Goal: Task Accomplishment & Management: Complete application form

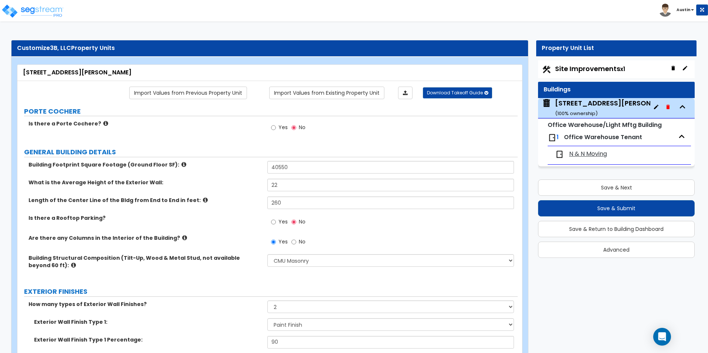
select select "6"
select select "2"
select select "10"
select select "11"
select select "2"
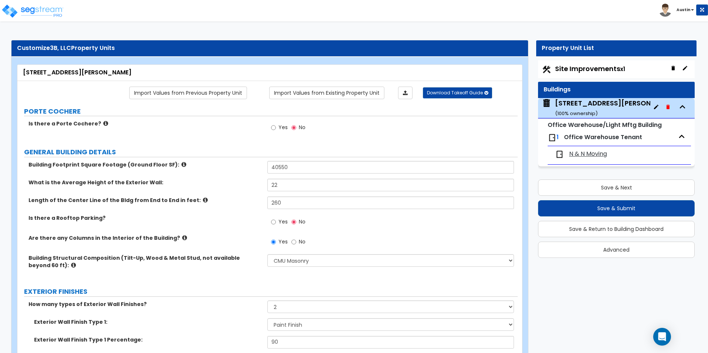
select select "1"
select select "3"
select select "1"
select select "4"
select select "1"
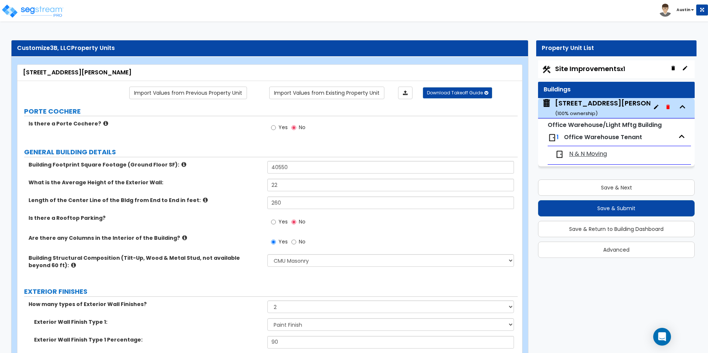
select select "2"
select select "1"
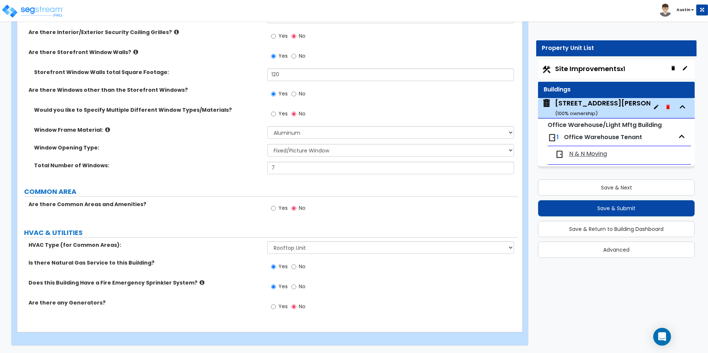
scroll to position [1073, 0]
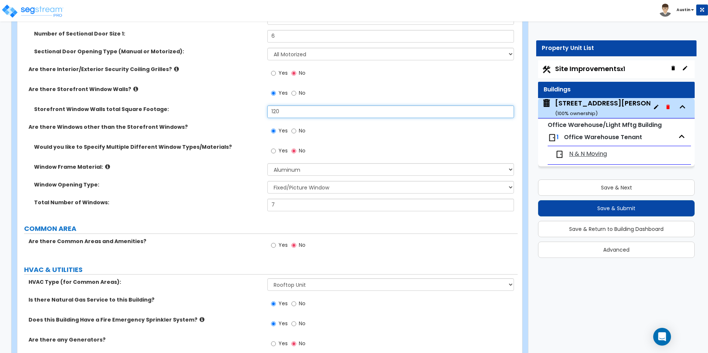
click at [304, 113] on input "120" at bounding box center [390, 111] width 246 height 13
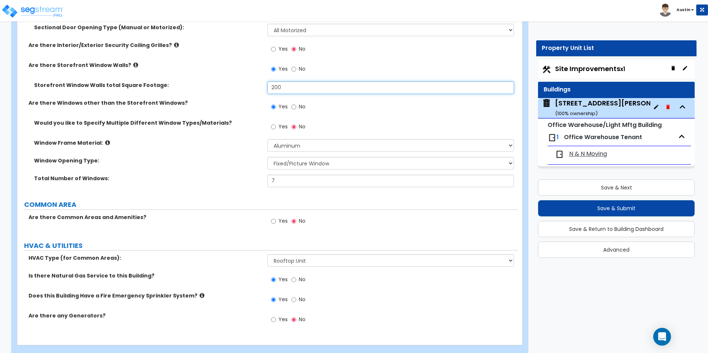
scroll to position [1110, 0]
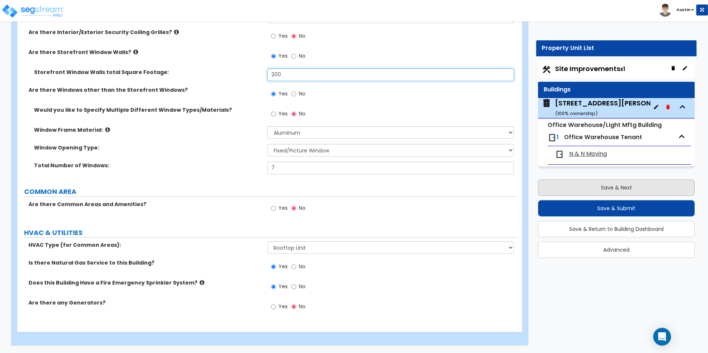
type input "200"
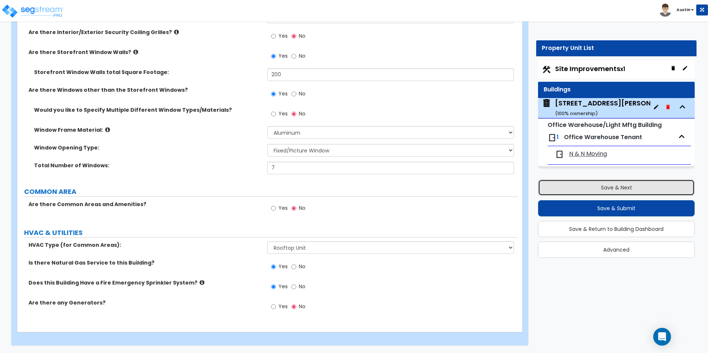
click at [625, 193] on button "Save & Next" at bounding box center [616, 187] width 157 height 16
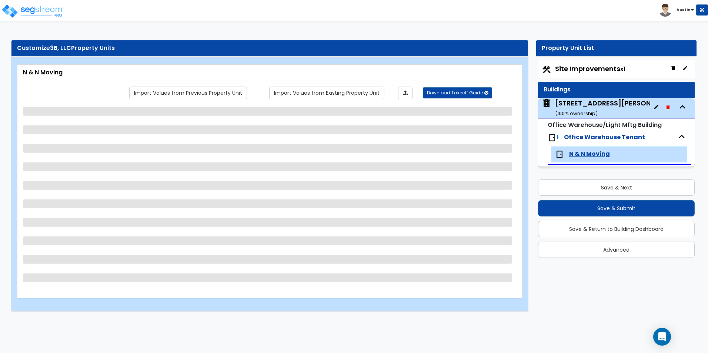
select select "1"
select select "2"
select select "1"
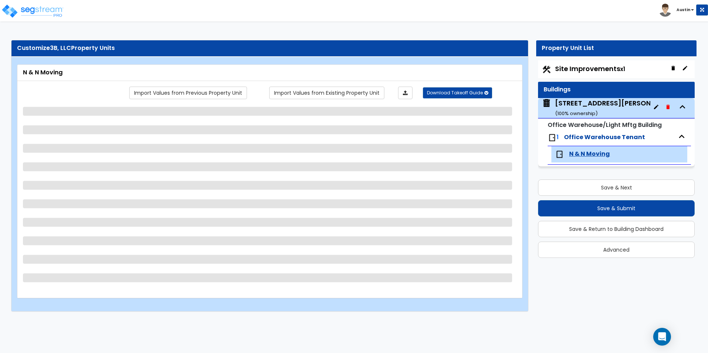
select select "2"
select select "1"
select select "2"
select select "5"
select select "1"
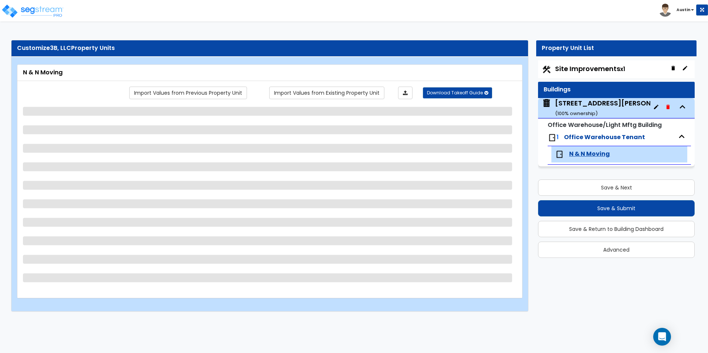
select select "4"
select select "1"
select select "3"
select select "2"
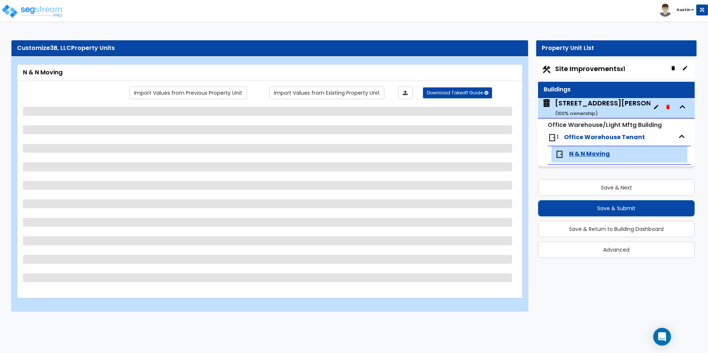
select select "1"
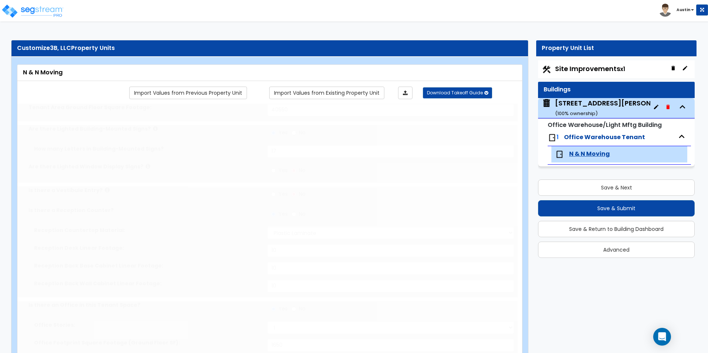
radio input "true"
type input "1"
type input "200"
select select "2"
type input "10"
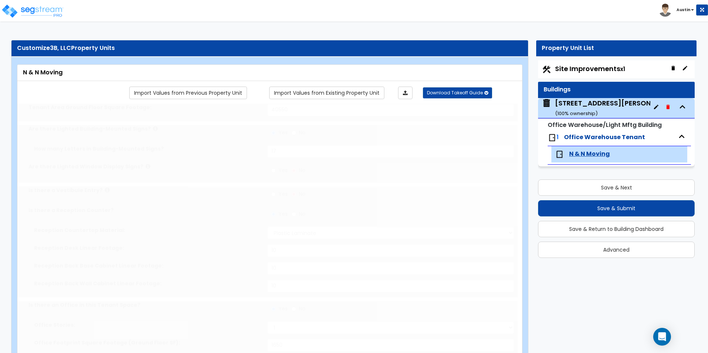
type input "10"
type input "1"
select select "2"
select select "1"
type input "1"
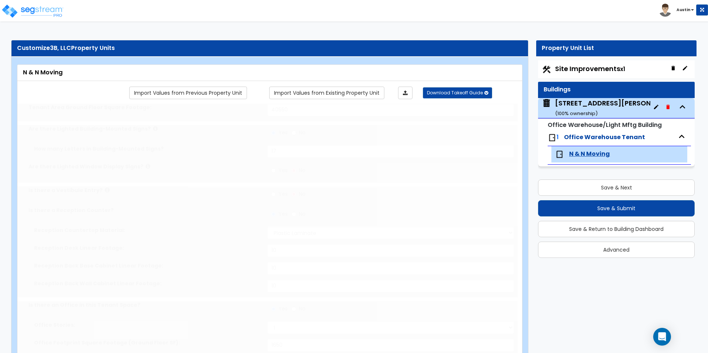
radio input "true"
type input "1"
radio input "true"
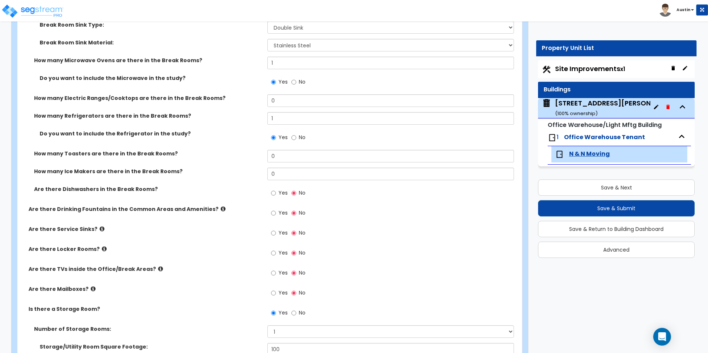
scroll to position [1459, 0]
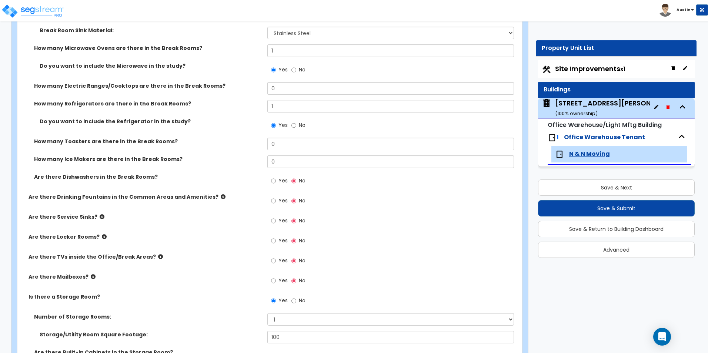
click at [597, 110] on div "3240 East Kemper Rd ( 100 % ownership)" at bounding box center [617, 107] width 124 height 19
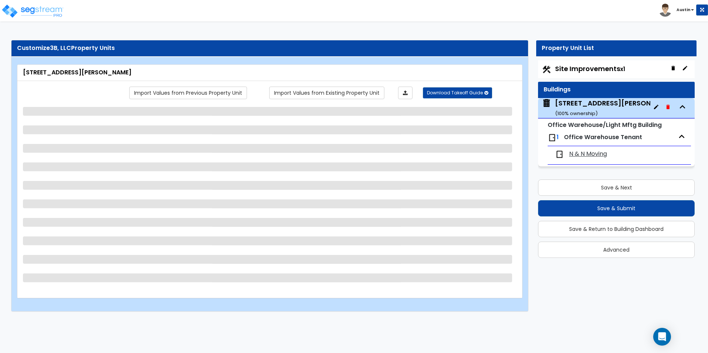
select select "6"
select select "2"
select select "10"
select select "11"
select select "2"
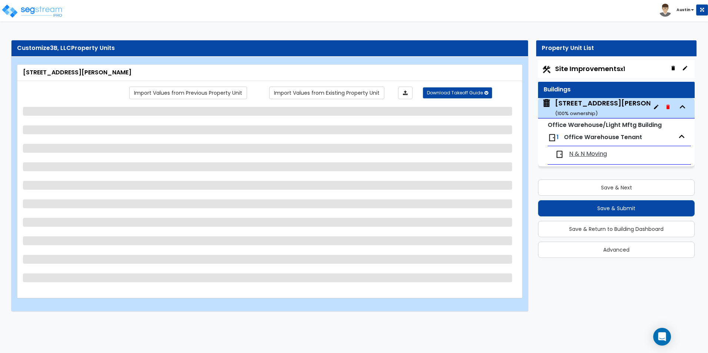
select select "1"
select select "3"
select select "1"
select select "4"
select select "1"
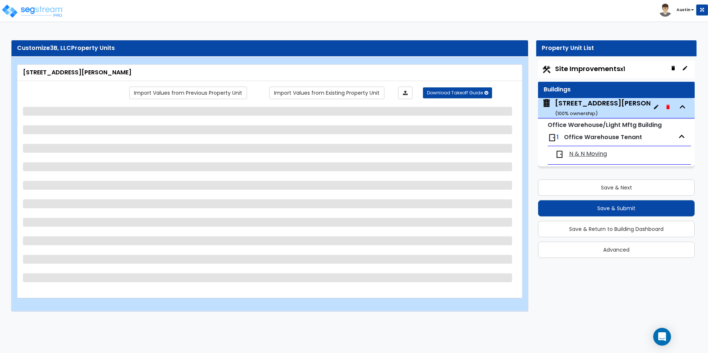
select select "2"
select select "1"
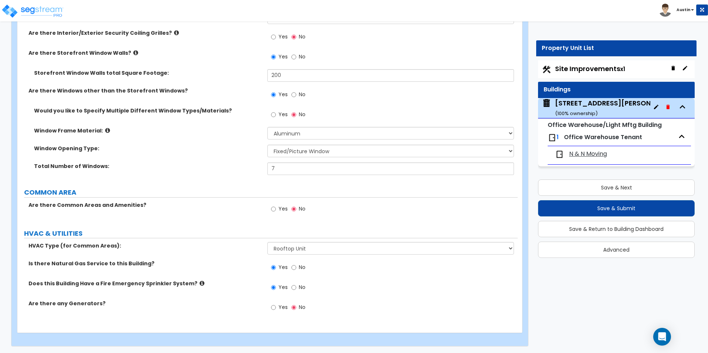
scroll to position [1110, 0]
click at [590, 153] on span "N & N Moving" at bounding box center [588, 154] width 38 height 9
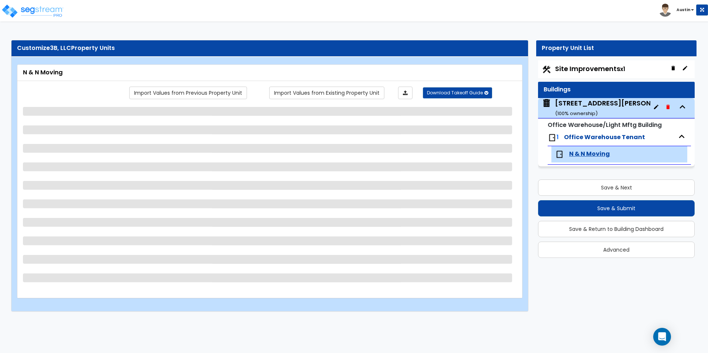
scroll to position [0, 0]
select select "1"
select select "2"
select select "1"
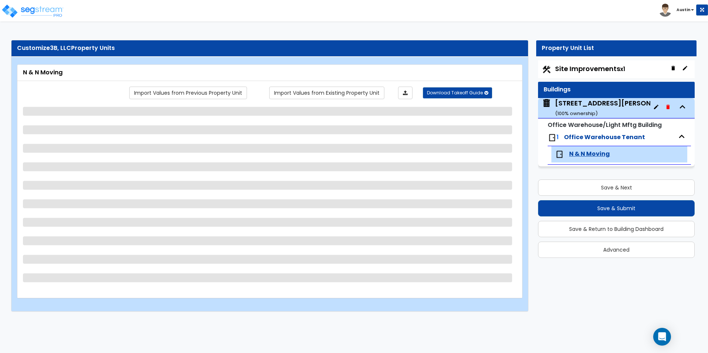
select select "1"
select select "2"
select select "1"
select select "2"
select select "5"
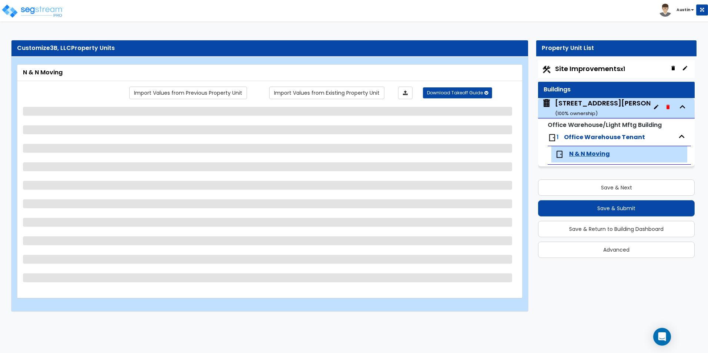
select select "1"
select select "4"
select select "1"
select select "2"
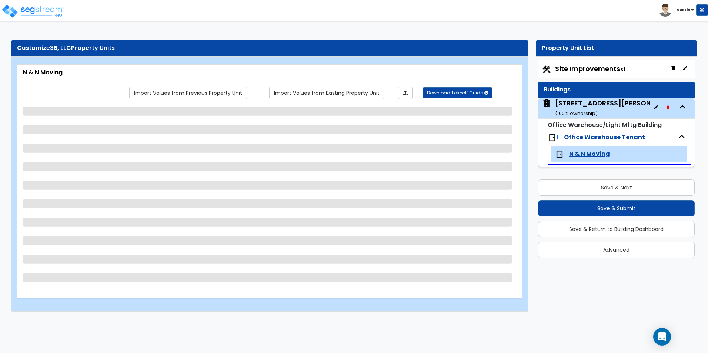
select select "1"
select select "3"
select select "2"
select select "1"
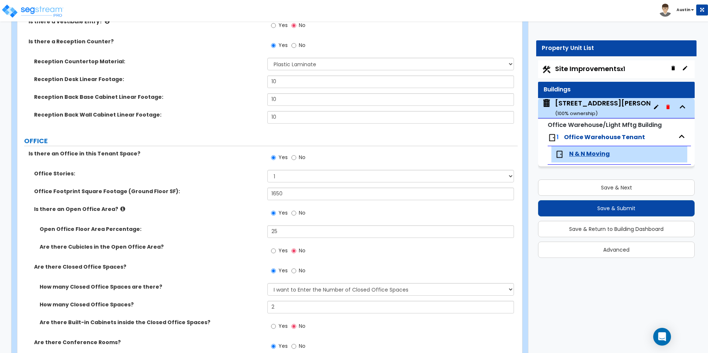
scroll to position [111, 0]
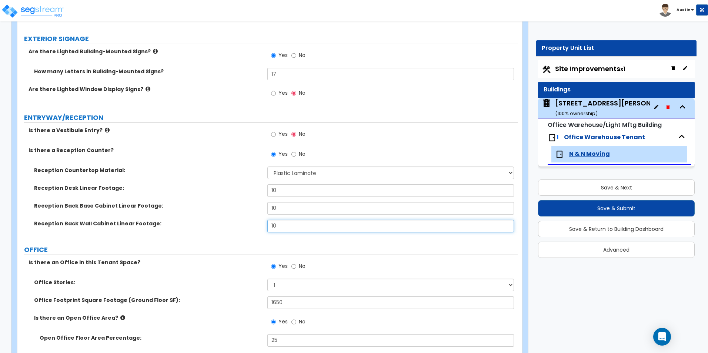
click at [288, 224] on input "10" at bounding box center [390, 226] width 246 height 13
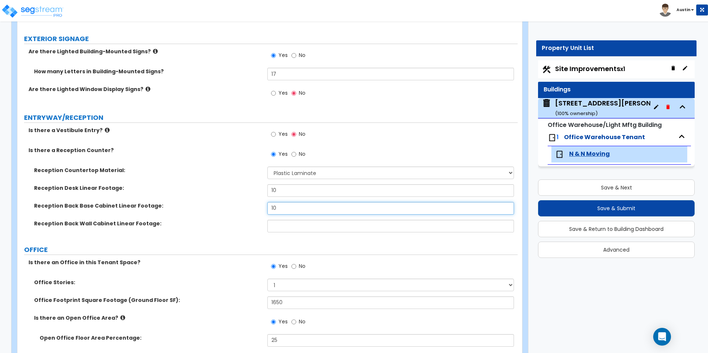
click at [286, 211] on input "10" at bounding box center [390, 208] width 246 height 13
click at [287, 190] on input "10" at bounding box center [390, 190] width 246 height 13
type input "12"
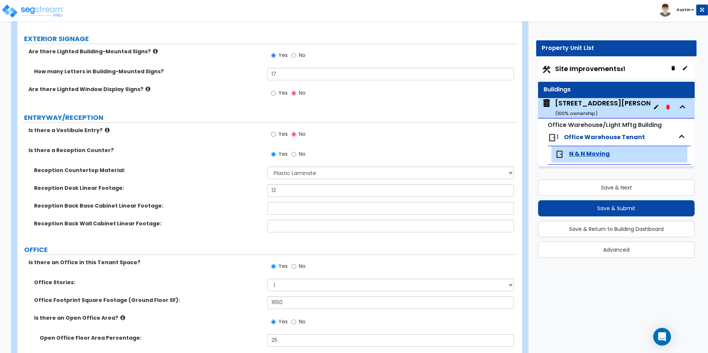
click at [242, 183] on div "Reception Countertop Material: None Plastic Laminate Solid Surface Stone Quartz…" at bounding box center [267, 176] width 500 height 18
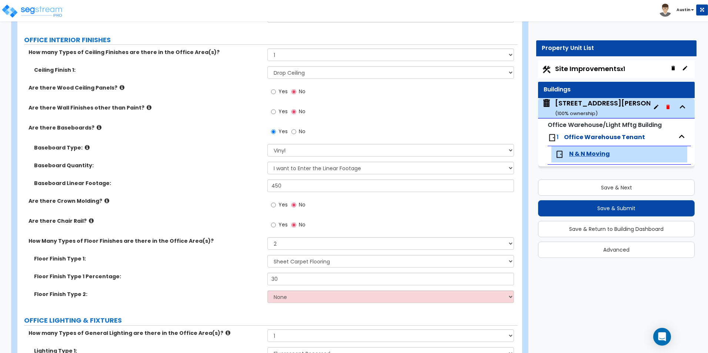
scroll to position [629, 0]
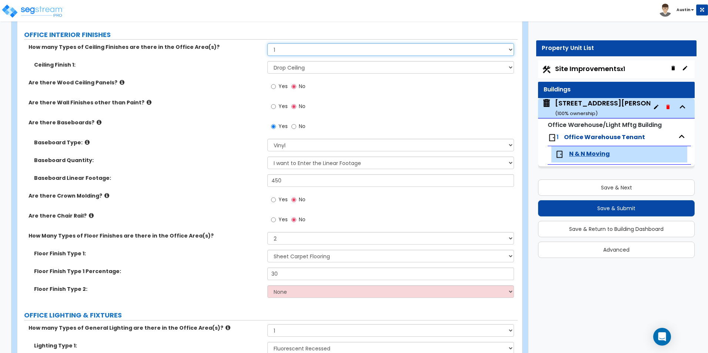
click at [304, 53] on select "None 1 2 3" at bounding box center [390, 49] width 246 height 13
select select "2"
click at [267, 43] on select "None 1 2 3" at bounding box center [390, 49] width 246 height 13
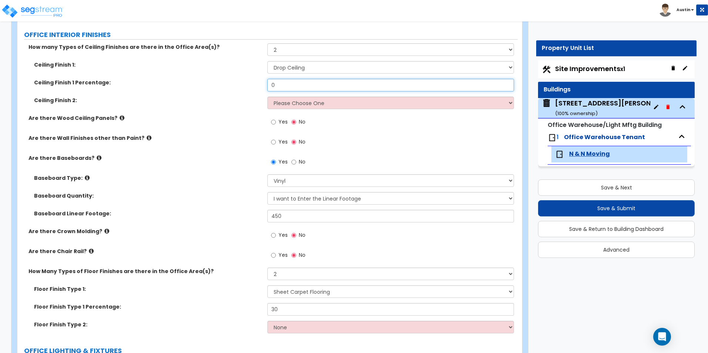
click at [302, 88] on input "0" at bounding box center [390, 85] width 246 height 13
click at [300, 106] on select "Please Choose One Drop Ceiling Open Ceiling Drywall Ceiling" at bounding box center [390, 103] width 246 height 13
select select "3"
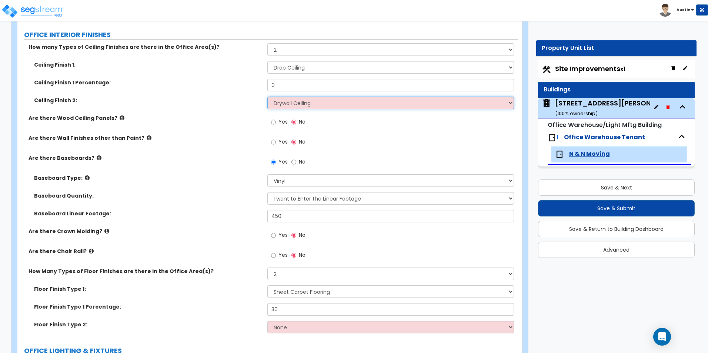
click at [267, 97] on select "Please Choose One Drop Ceiling Open Ceiling Drywall Ceiling" at bounding box center [390, 103] width 246 height 13
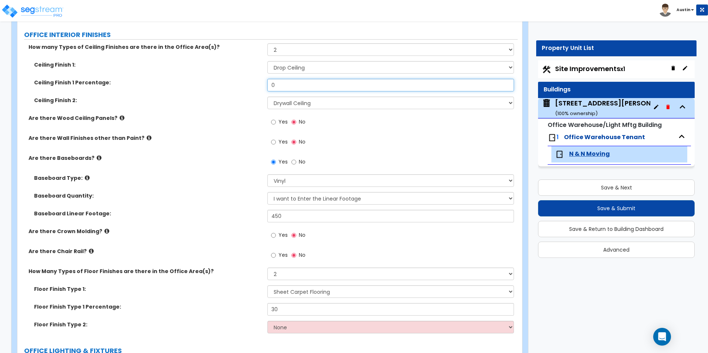
click at [300, 85] on input "0" at bounding box center [390, 85] width 246 height 13
type input "90"
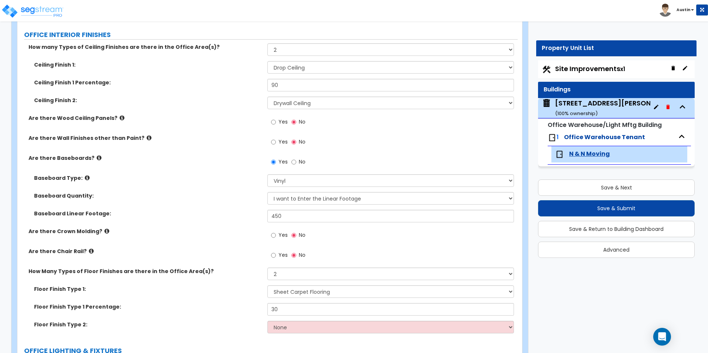
click at [223, 80] on label "Ceiling Finish 1 Percentage:" at bounding box center [148, 82] width 228 height 7
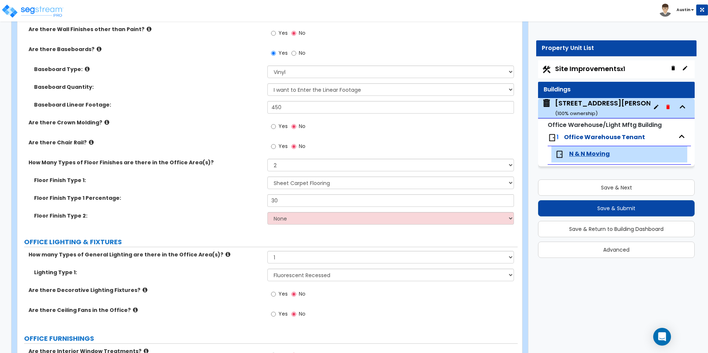
scroll to position [740, 0]
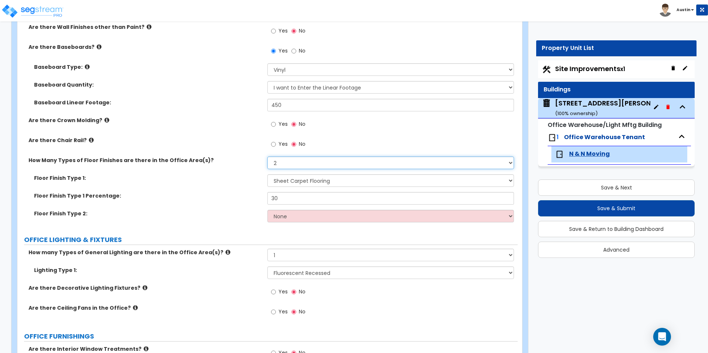
click at [303, 164] on select "None 1 2 3" at bounding box center [390, 163] width 246 height 13
select select "1"
click at [267, 157] on select "None 1 2 3" at bounding box center [390, 163] width 246 height 13
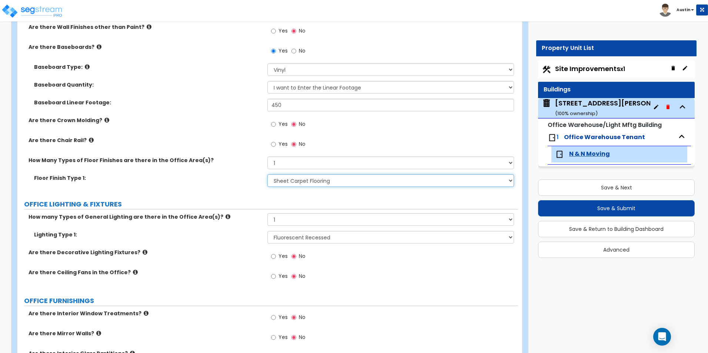
click at [303, 181] on select "None Tile Flooring Hardwood Flooring Resilient Laminate Flooring VCT Flooring S…" at bounding box center [390, 180] width 246 height 13
select select "0"
click at [267, 174] on select "None Tile Flooring Hardwood Flooring Resilient Laminate Flooring VCT Flooring S…" at bounding box center [390, 180] width 246 height 13
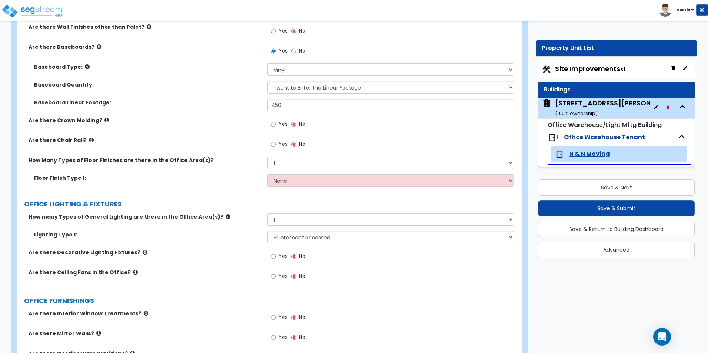
click at [234, 172] on div "How Many Types of Floor Finishes are there in the Office Area(s)? None 1 2 3" at bounding box center [267, 166] width 500 height 18
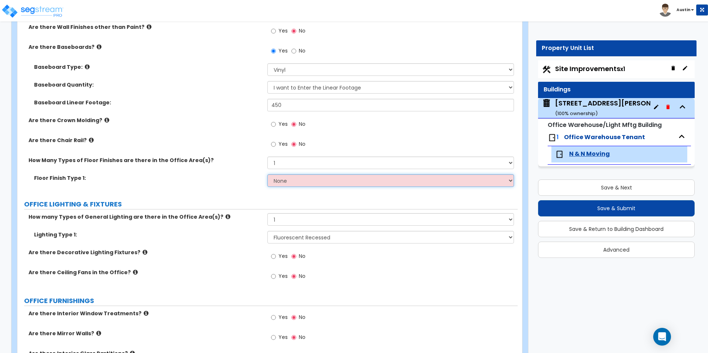
click at [313, 184] on select "None Tile Flooring Hardwood Flooring Resilient Laminate Flooring VCT Flooring S…" at bounding box center [390, 180] width 246 height 13
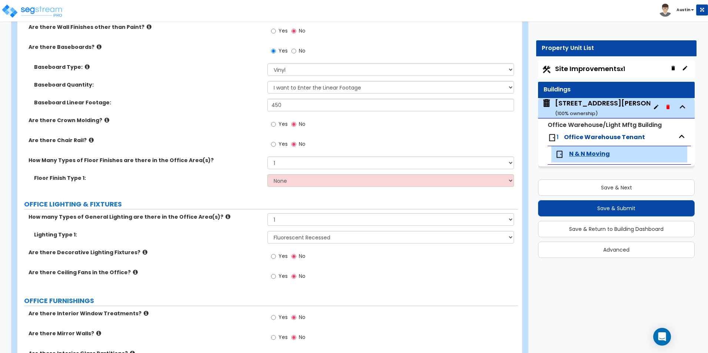
click at [242, 184] on div "Floor Finish Type 1: None Tile Flooring Hardwood Flooring Resilient Laminate Fl…" at bounding box center [267, 183] width 500 height 18
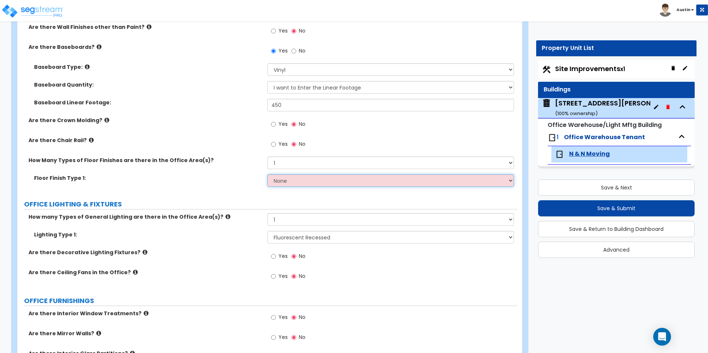
click at [354, 179] on select "None Tile Flooring Hardwood Flooring Resilient Laminate Flooring VCT Flooring S…" at bounding box center [390, 180] width 246 height 13
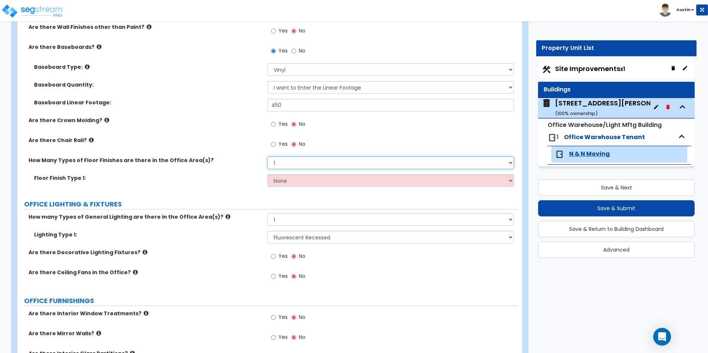
click at [334, 165] on select "None 1 2 3" at bounding box center [390, 163] width 246 height 13
click at [333, 166] on select "None 1 2 3" at bounding box center [390, 163] width 246 height 13
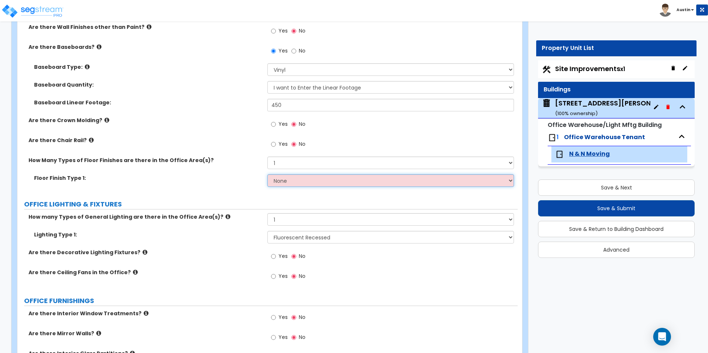
click at [306, 178] on select "None Tile Flooring Hardwood Flooring Resilient Laminate Flooring VCT Flooring S…" at bounding box center [390, 180] width 246 height 13
click at [310, 183] on select "None Tile Flooring Hardwood Flooring Resilient Laminate Flooring VCT Flooring S…" at bounding box center [390, 180] width 246 height 13
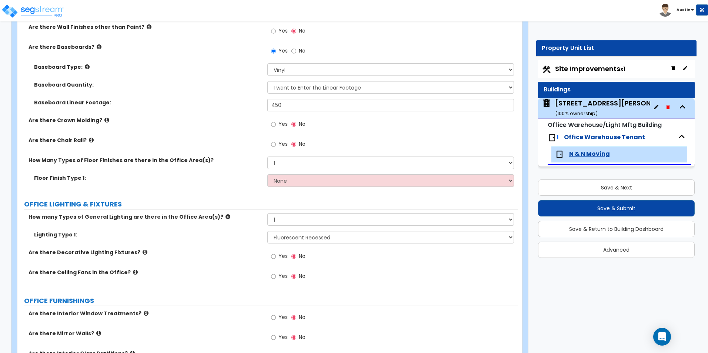
click at [202, 176] on label "Floor Finish Type 1:" at bounding box center [148, 177] width 228 height 7
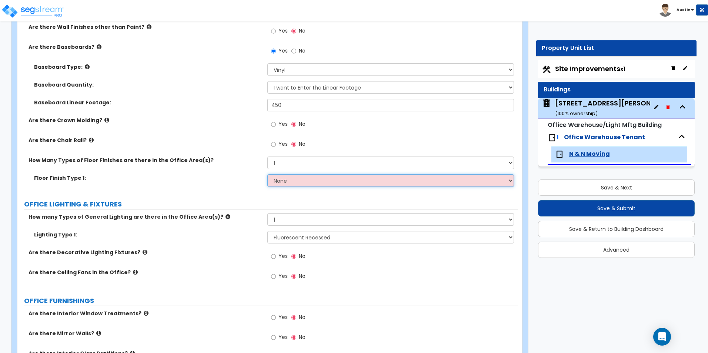
click at [298, 181] on select "None Tile Flooring Hardwood Flooring Resilient Laminate Flooring VCT Flooring S…" at bounding box center [390, 180] width 246 height 13
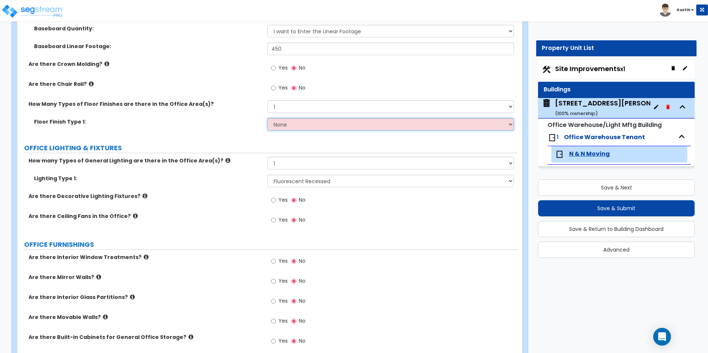
scroll to position [814, 0]
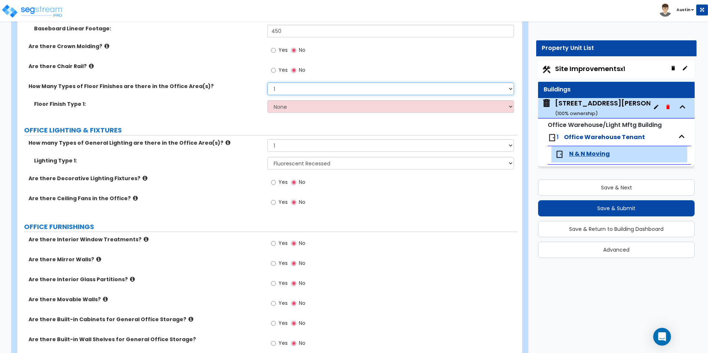
click at [289, 92] on select "None 1 2 3" at bounding box center [390, 89] width 246 height 13
select select "0"
click at [267, 83] on select "None 1 2 3" at bounding box center [390, 89] width 246 height 13
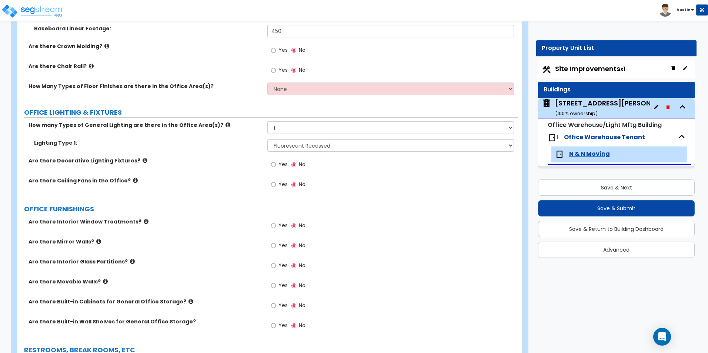
click at [218, 89] on label "How Many Types of Floor Finishes are there in the Office Area(s)?" at bounding box center [144, 86] width 233 height 7
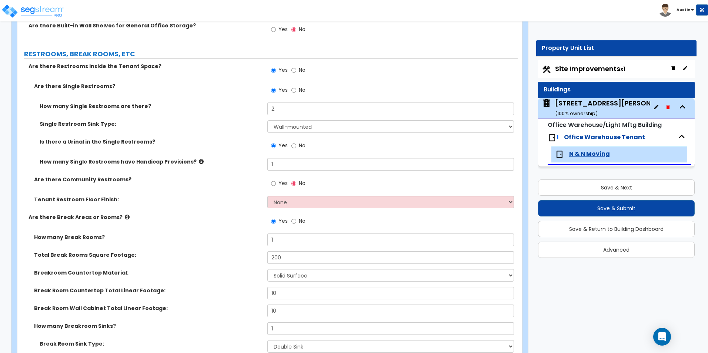
scroll to position [1147, 0]
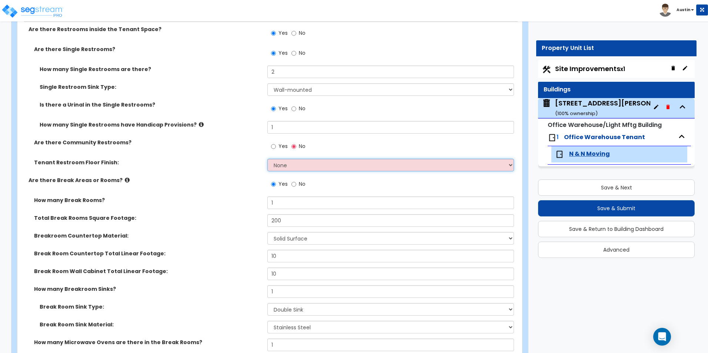
click at [300, 165] on select "None Tile Flooring Resilient Laminate Flooring VCT Flooring Sheet Vinyl Flooring" at bounding box center [390, 165] width 246 height 13
click at [303, 165] on select "None Tile Flooring Resilient Laminate Flooring VCT Flooring Sheet Vinyl Flooring" at bounding box center [390, 165] width 246 height 13
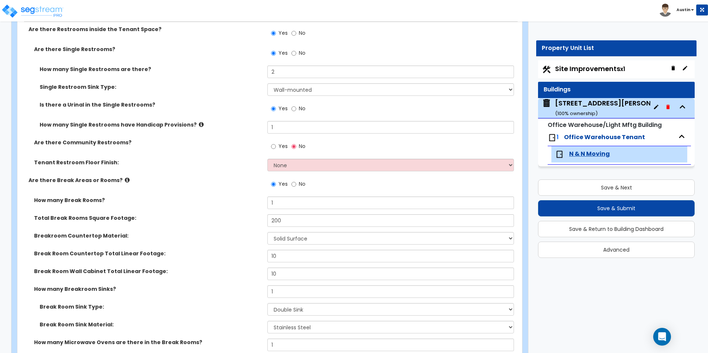
click at [212, 171] on div "Tenant Restroom Floor Finish: None Tile Flooring Resilient Laminate Flooring VC…" at bounding box center [267, 168] width 500 height 18
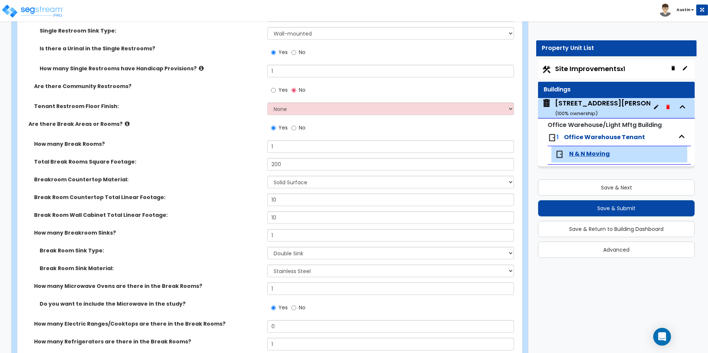
scroll to position [1221, 0]
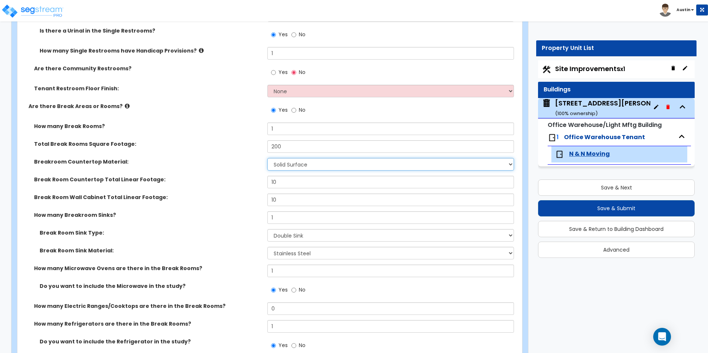
click at [297, 163] on select "None Plastic Laminate Solid Surface Stone Quartz Marble Tile Wood Stainless Ste…" at bounding box center [390, 164] width 246 height 13
select select "1"
click at [267, 158] on select "None Plastic Laminate Solid Surface Stone Quartz Marble Tile Wood Stainless Ste…" at bounding box center [390, 164] width 246 height 13
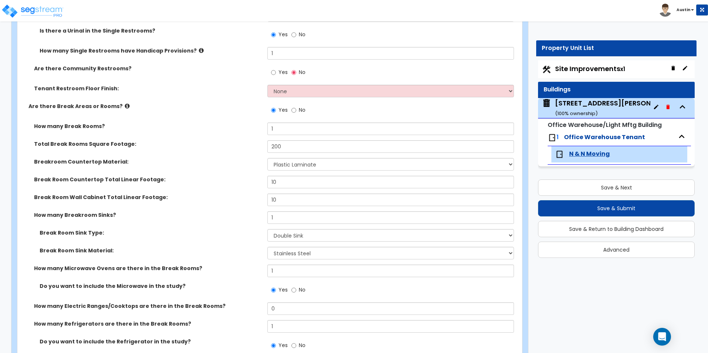
click at [242, 171] on div "Breakroom Countertop Material: None Plastic Laminate Solid Surface Stone Quartz…" at bounding box center [267, 167] width 500 height 18
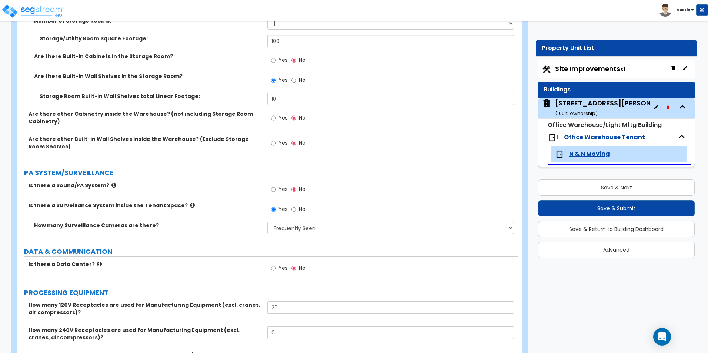
scroll to position [1700, 0]
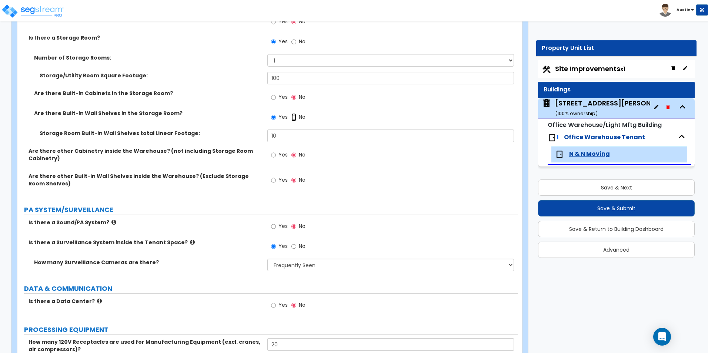
click at [293, 119] on input "No" at bounding box center [293, 117] width 5 height 8
radio input "false"
radio input "true"
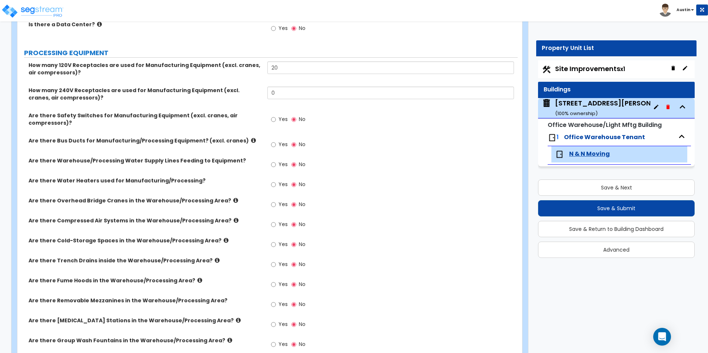
scroll to position [1997, 0]
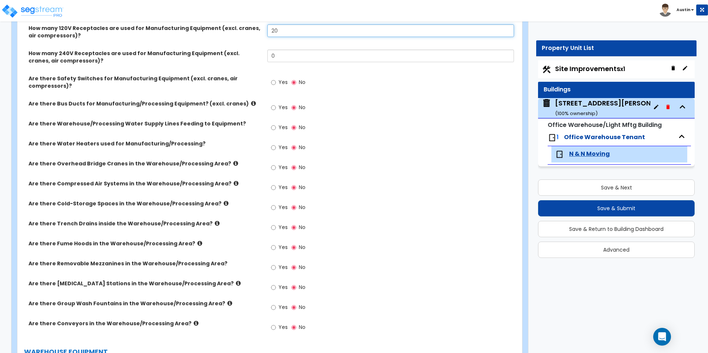
click at [292, 32] on input "20" at bounding box center [390, 30] width 246 height 13
type input "0"
click at [233, 42] on div "How many 120V Receptacles are used for Manufacturing Equipment (excl. cranes, a…" at bounding box center [267, 36] width 500 height 25
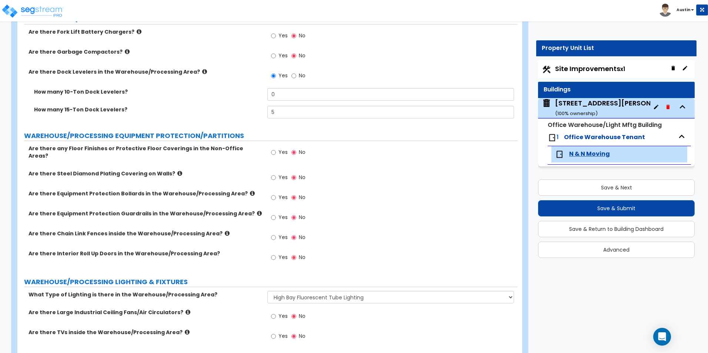
scroll to position [2330, 0]
click at [277, 192] on label "Yes" at bounding box center [279, 198] width 17 height 13
click at [276, 193] on input "Yes" at bounding box center [273, 197] width 5 height 8
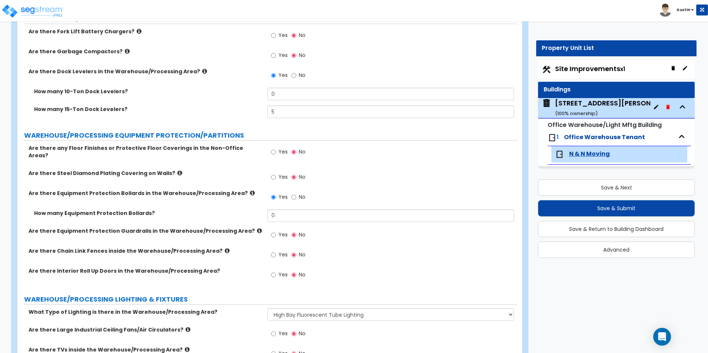
click at [299, 193] on span "No" at bounding box center [302, 196] width 7 height 7
click at [296, 193] on input "No" at bounding box center [293, 197] width 5 height 8
radio input "false"
radio input "true"
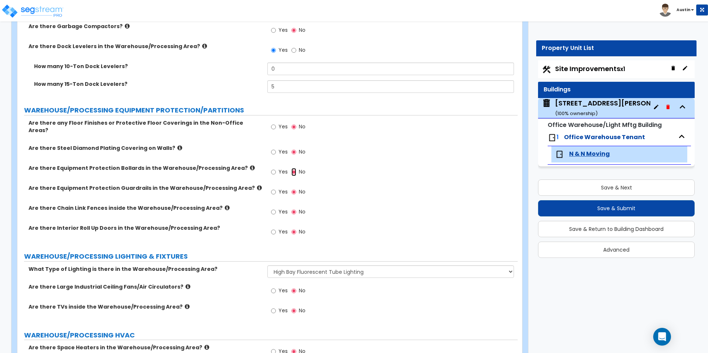
scroll to position [2367, 0]
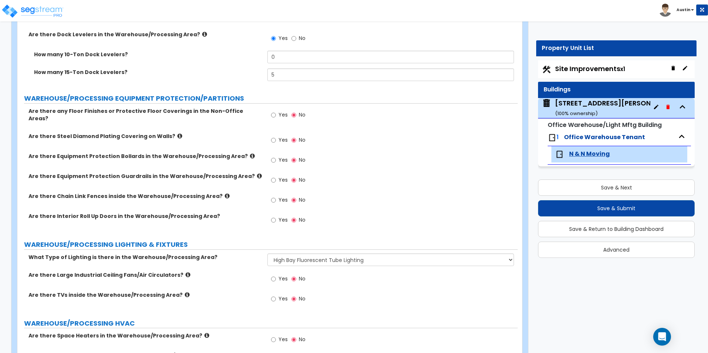
click at [250, 153] on icon at bounding box center [252, 156] width 5 height 6
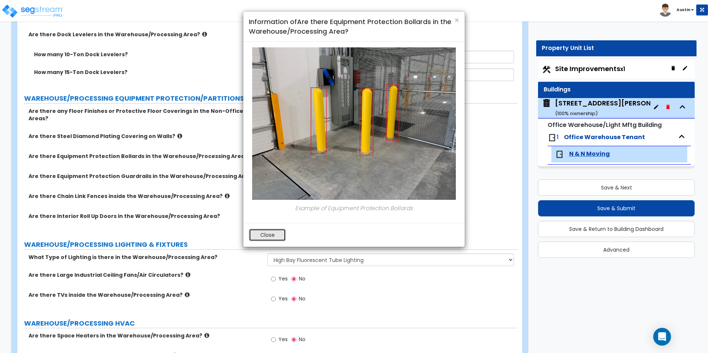
click at [266, 235] on button "Close" at bounding box center [267, 235] width 37 height 13
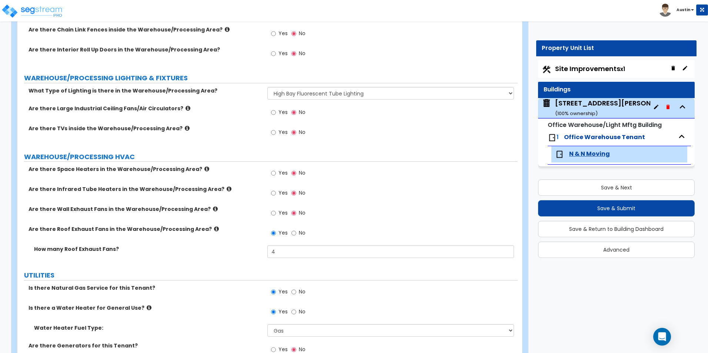
scroll to position [2571, 0]
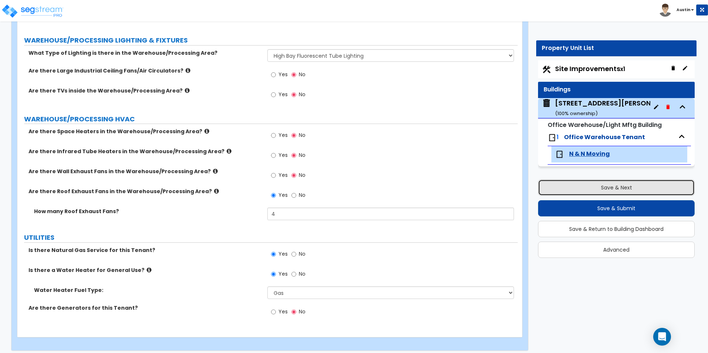
click at [598, 187] on button "Save & Next" at bounding box center [616, 187] width 157 height 16
select select "2"
select select "1"
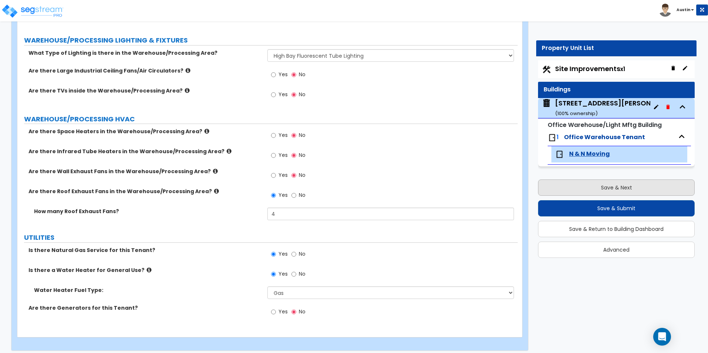
select select "2"
select select "1"
select select "2"
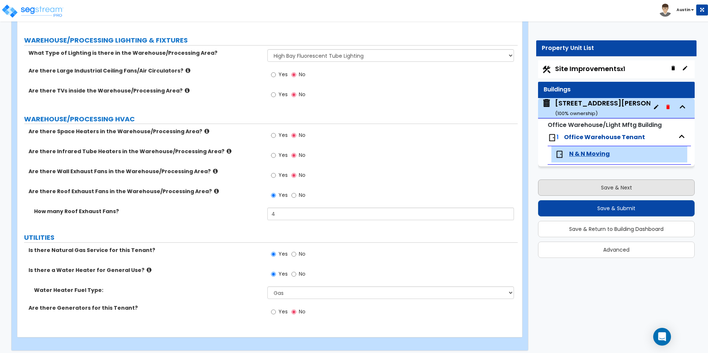
select select "1"
select select "6"
select select "1"
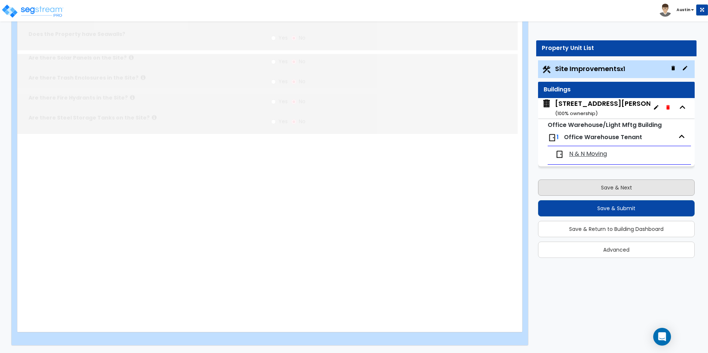
scroll to position [0, 0]
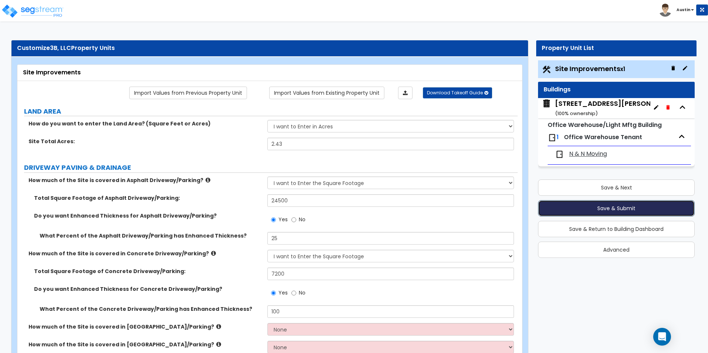
click at [610, 211] on button "Save & Submit" at bounding box center [616, 208] width 157 height 16
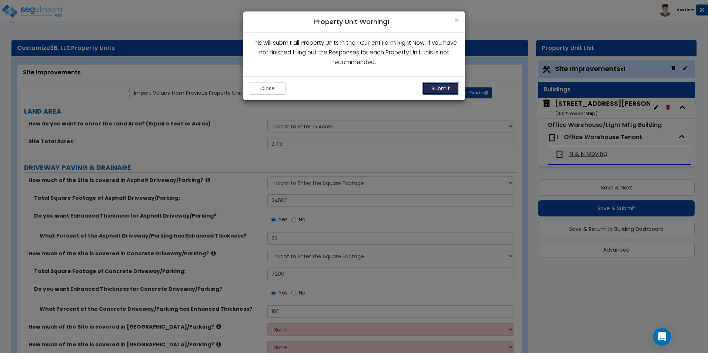
click at [436, 90] on button "Submit" at bounding box center [440, 88] width 37 height 13
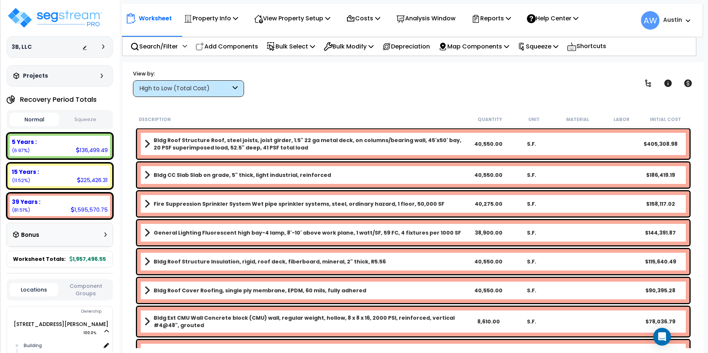
click at [88, 120] on button "Squeeze" at bounding box center [85, 119] width 49 height 13
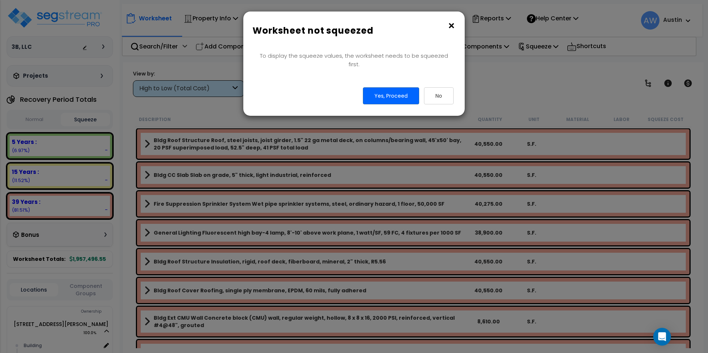
click at [450, 30] on button "×" at bounding box center [451, 26] width 8 height 12
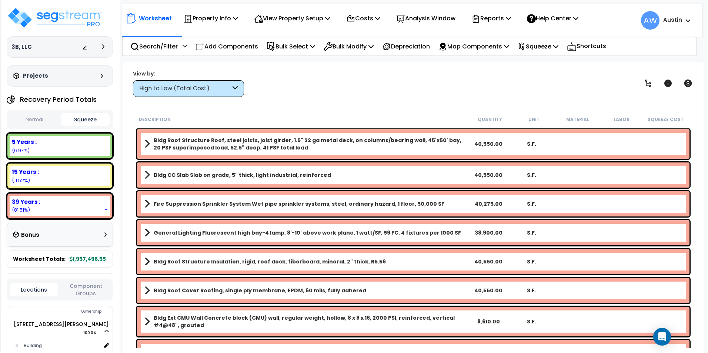
click at [179, 85] on div "High to Low (Total Cost)" at bounding box center [184, 88] width 91 height 9
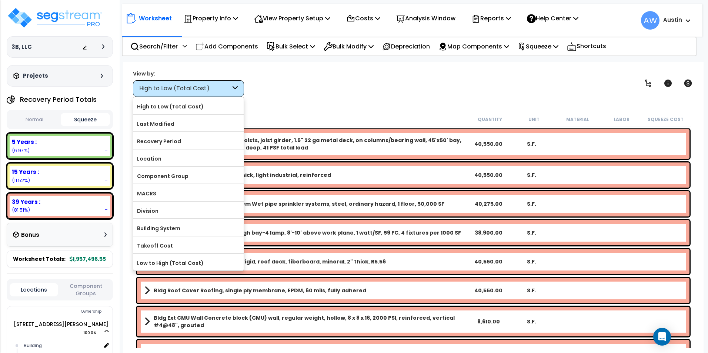
click at [339, 106] on div "Worksheet Property Info Property Setup Add Property Unit Template property Clon…" at bounding box center [413, 238] width 580 height 353
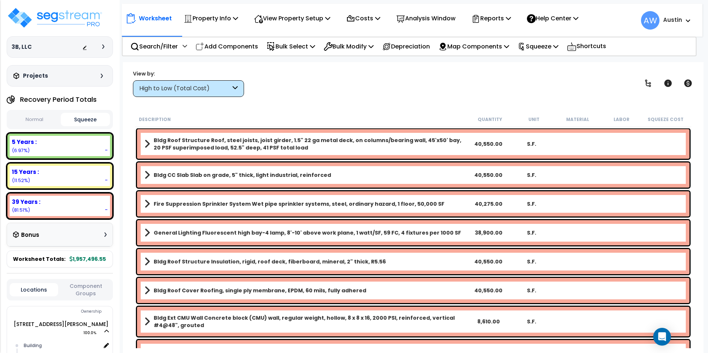
click at [184, 90] on div "High to Low (Total Cost)" at bounding box center [184, 88] width 91 height 9
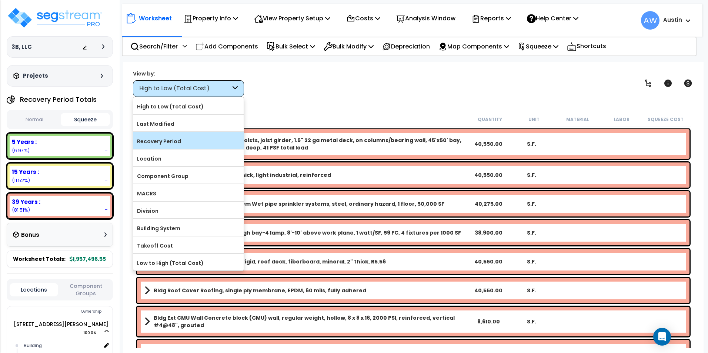
click at [173, 138] on label "Recovery Period" at bounding box center [188, 141] width 110 height 11
click at [0, 0] on input "Recovery Period" at bounding box center [0, 0] width 0 height 0
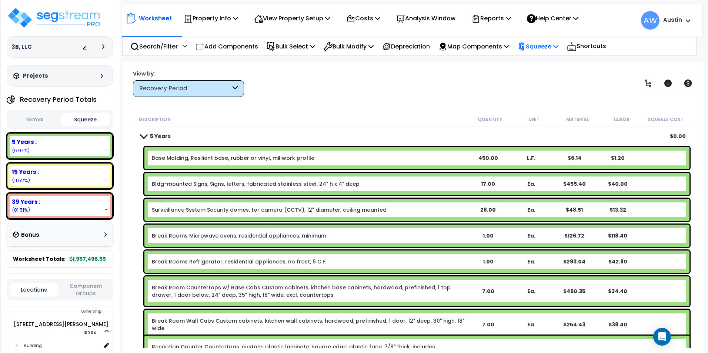
click at [544, 50] on p "Squeeze" at bounding box center [537, 46] width 41 height 10
click at [543, 61] on link "Squeeze" at bounding box center [550, 63] width 73 height 15
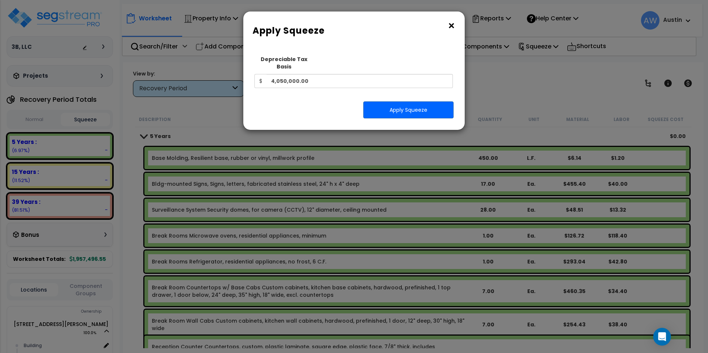
click at [450, 27] on button "×" at bounding box center [451, 26] width 8 height 12
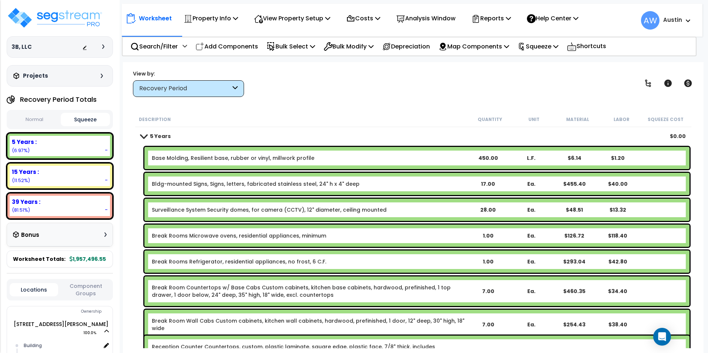
click at [34, 115] on button "Normal" at bounding box center [34, 119] width 49 height 13
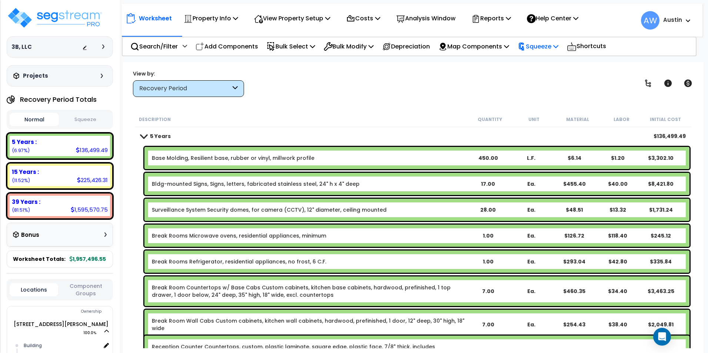
click at [548, 46] on p "Squeeze" at bounding box center [537, 46] width 41 height 10
click at [463, 80] on div "View by: Recovery Period High to Low (Total Cost)" at bounding box center [412, 83] width 565 height 27
click at [78, 239] on div "Bonus" at bounding box center [60, 235] width 94 height 14
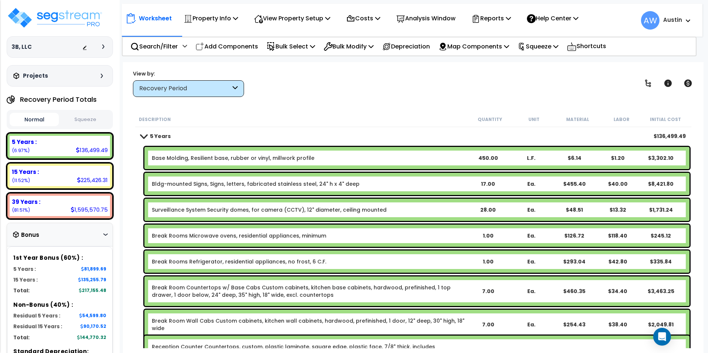
click at [80, 239] on div "Bonus" at bounding box center [60, 235] width 94 height 14
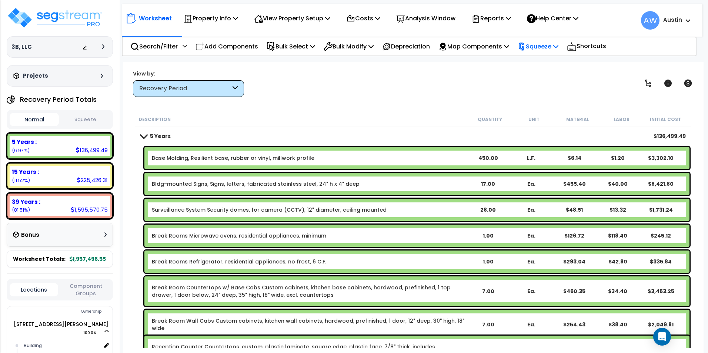
click at [543, 47] on p "Squeeze" at bounding box center [537, 46] width 41 height 10
click at [539, 60] on link "Squeeze" at bounding box center [550, 63] width 73 height 15
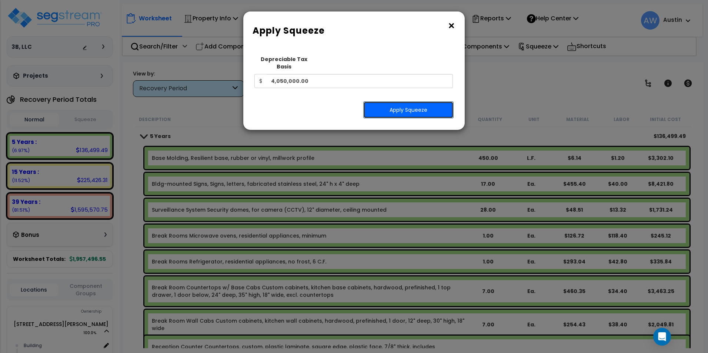
click at [391, 101] on button "Apply Squeeze" at bounding box center [408, 109] width 90 height 17
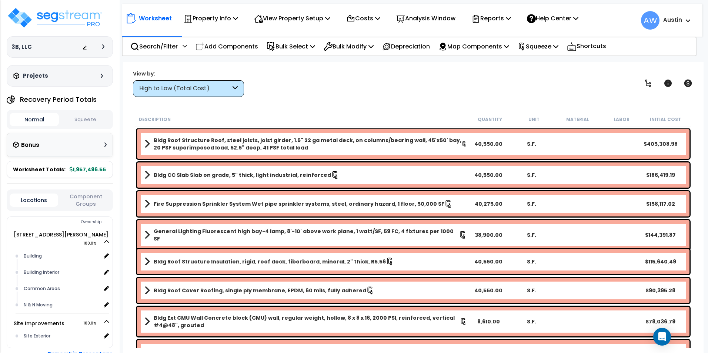
scroll to position [33, 0]
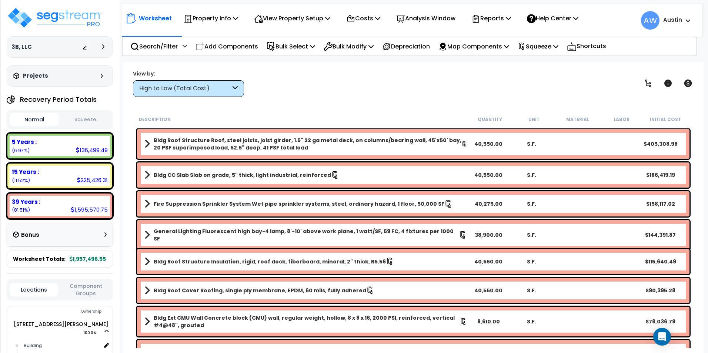
click at [83, 120] on button "Squeeze" at bounding box center [85, 119] width 49 height 13
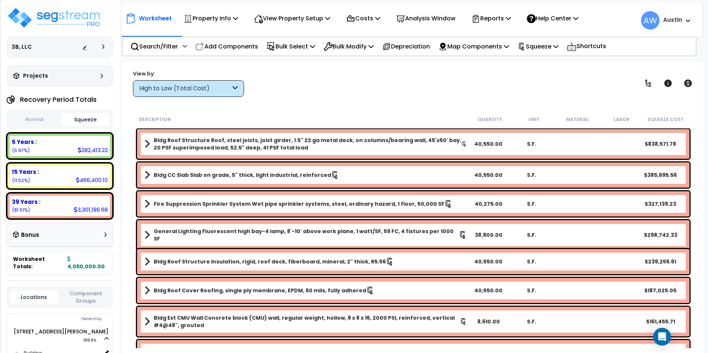
click at [94, 233] on div "Bonus" at bounding box center [60, 235] width 94 height 14
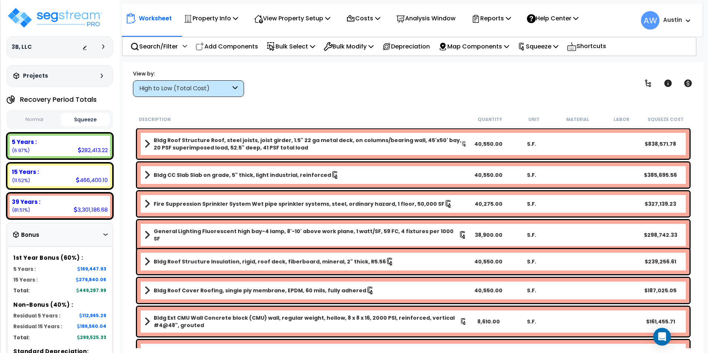
click at [94, 233] on div "Bonus" at bounding box center [60, 235] width 94 height 14
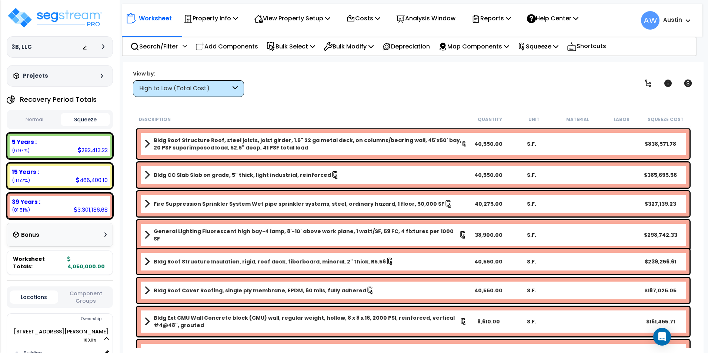
click at [63, 234] on div "Bonus" at bounding box center [60, 235] width 94 height 14
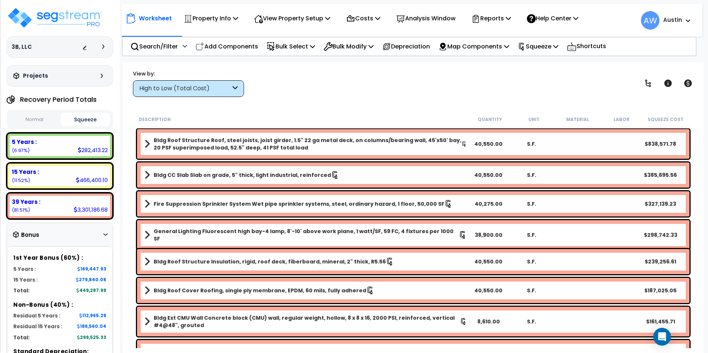
click at [63, 234] on div "Bonus" at bounding box center [60, 235] width 94 height 14
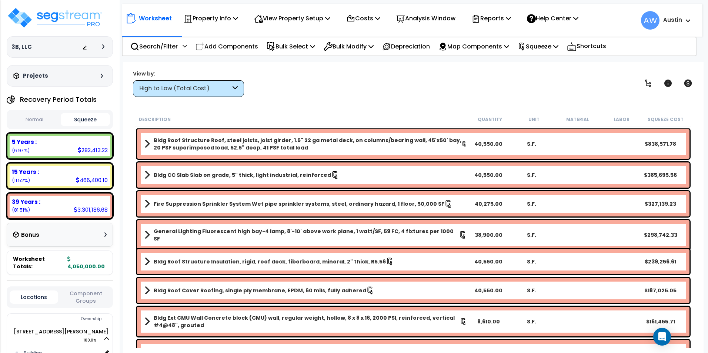
scroll to position [0, 0]
click at [172, 90] on div "High to Low (Total Cost)" at bounding box center [184, 88] width 91 height 9
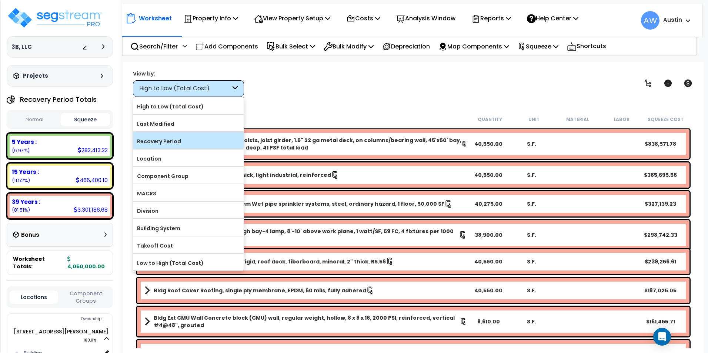
click at [170, 141] on label "Recovery Period" at bounding box center [188, 141] width 110 height 11
click at [0, 0] on input "Recovery Period" at bounding box center [0, 0] width 0 height 0
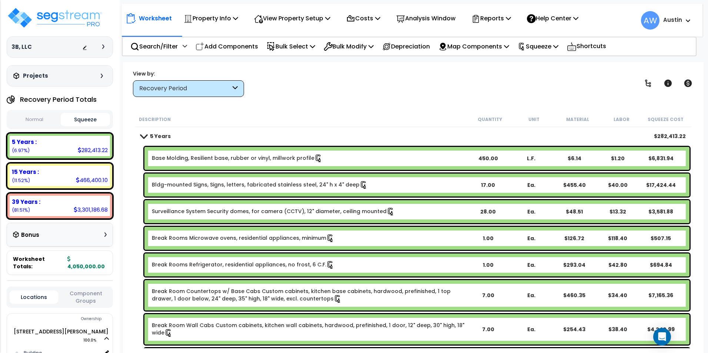
click at [192, 93] on div "Recovery Period" at bounding box center [184, 88] width 91 height 9
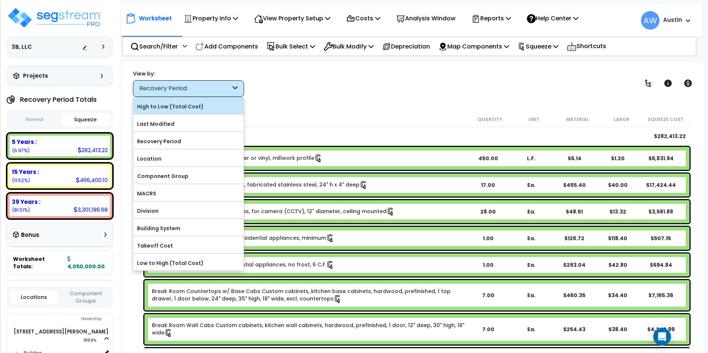
click at [188, 104] on label "High to Low (Total Cost)" at bounding box center [188, 106] width 110 height 11
click at [0, 0] on input "High to Low (Total Cost)" at bounding box center [0, 0] width 0 height 0
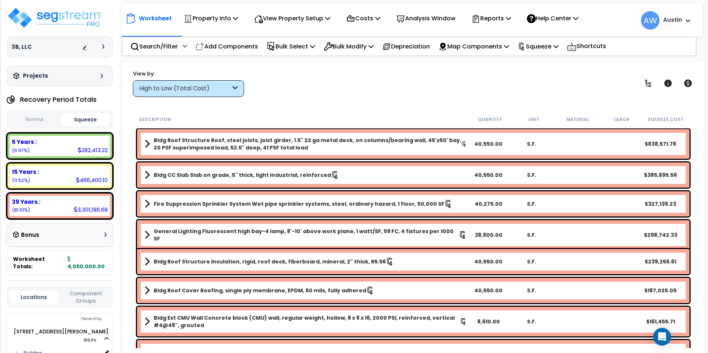
click at [205, 93] on div "High to Low (Total Cost)" at bounding box center [188, 88] width 111 height 17
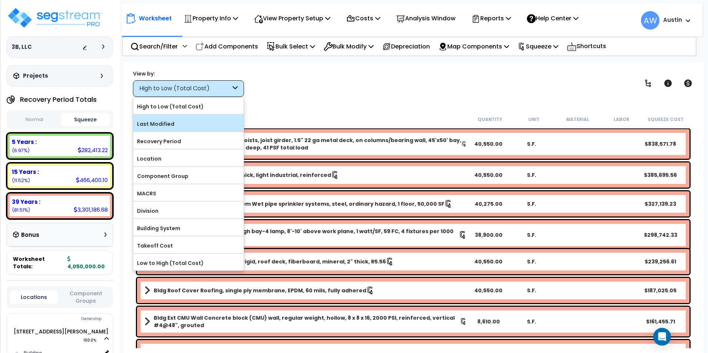
click at [187, 117] on div "Last Modified" at bounding box center [188, 123] width 110 height 17
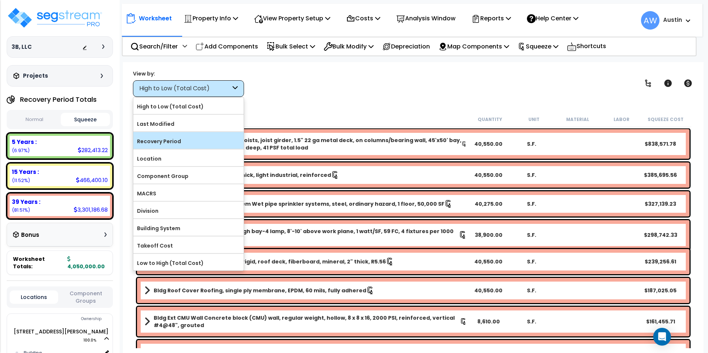
click at [180, 145] on label "Recovery Period" at bounding box center [188, 141] width 110 height 11
click at [0, 0] on input "Recovery Period" at bounding box center [0, 0] width 0 height 0
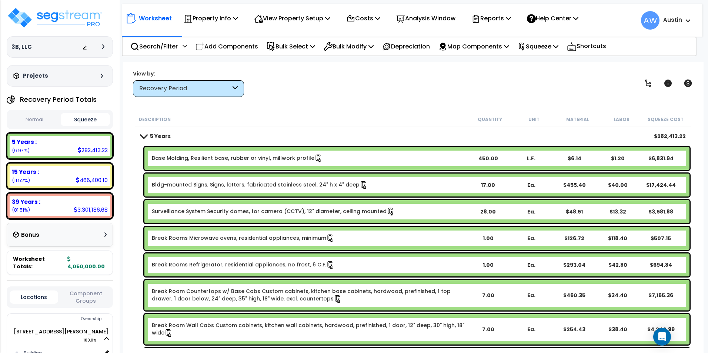
click at [39, 119] on button "Normal" at bounding box center [34, 119] width 49 height 13
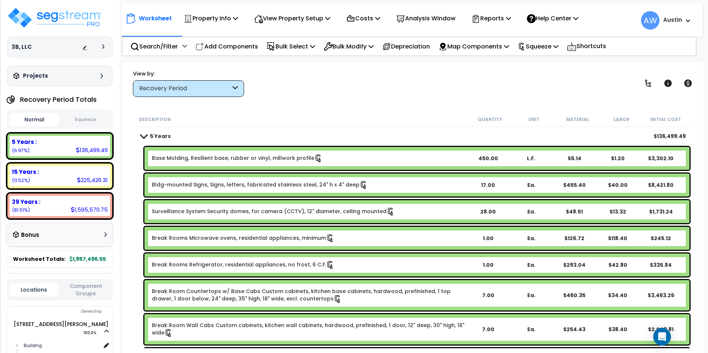
click at [70, 118] on button "Squeeze" at bounding box center [85, 119] width 49 height 13
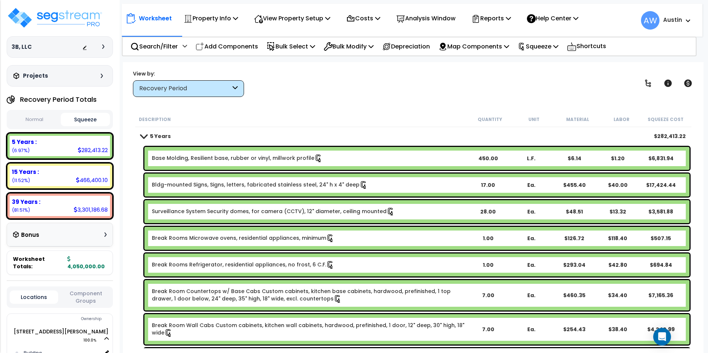
click at [42, 120] on button "Normal" at bounding box center [34, 119] width 49 height 13
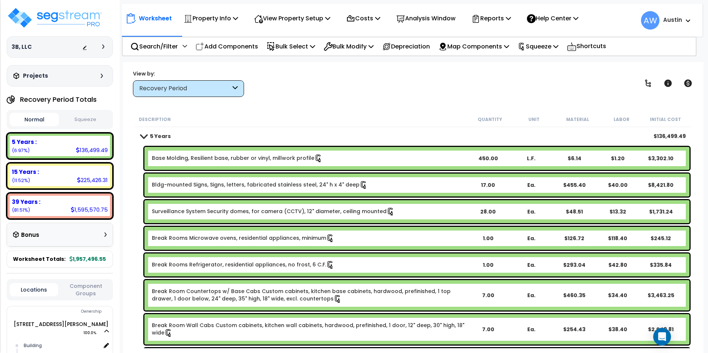
click at [87, 118] on button "Squeeze" at bounding box center [85, 119] width 49 height 13
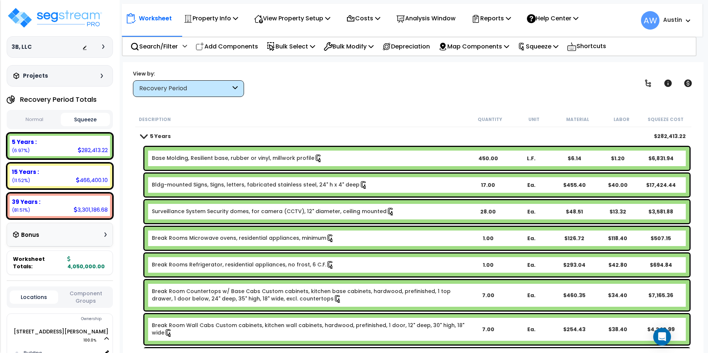
click at [36, 122] on button "Normal" at bounding box center [34, 119] width 49 height 13
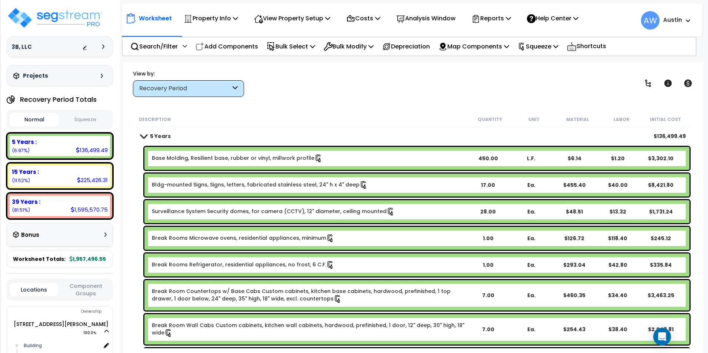
click at [80, 118] on button "Squeeze" at bounding box center [85, 119] width 49 height 13
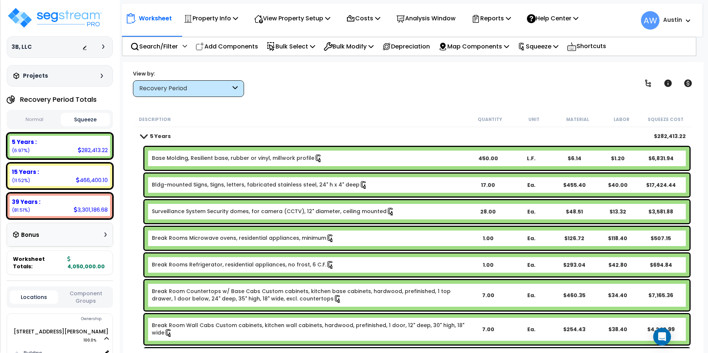
click at [36, 120] on button "Normal" at bounding box center [34, 119] width 49 height 13
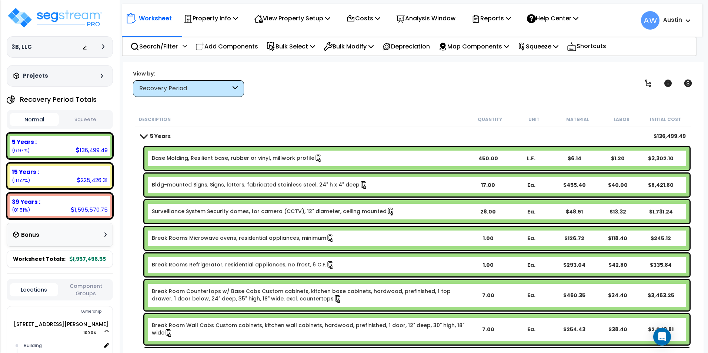
click at [84, 121] on button "Squeeze" at bounding box center [85, 119] width 49 height 13
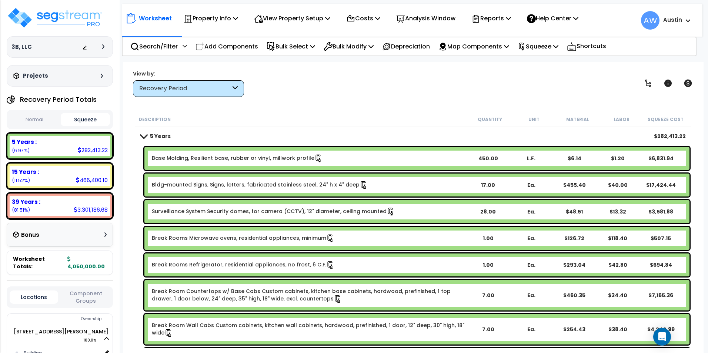
click at [41, 121] on button "Normal" at bounding box center [34, 119] width 49 height 13
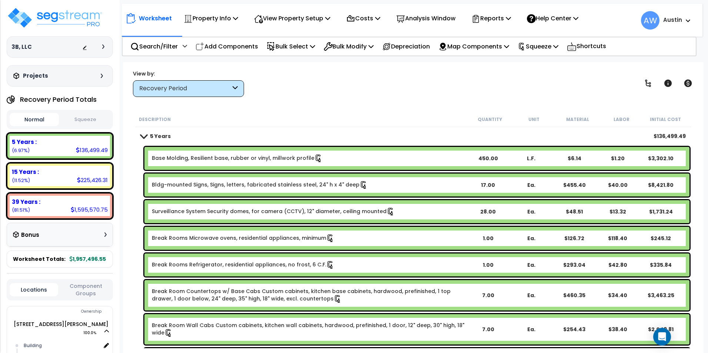
click at [91, 122] on button "Squeeze" at bounding box center [85, 119] width 49 height 13
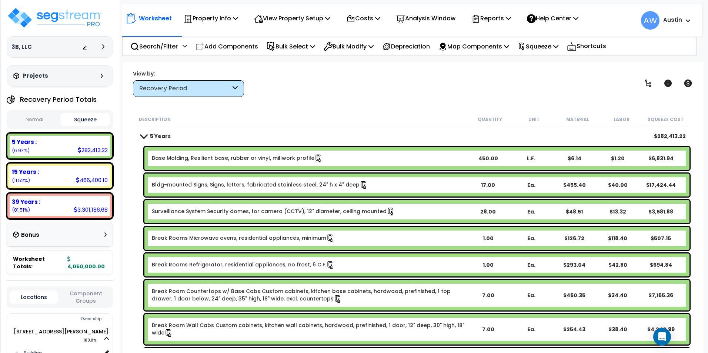
click at [33, 124] on button "Normal" at bounding box center [34, 119] width 49 height 13
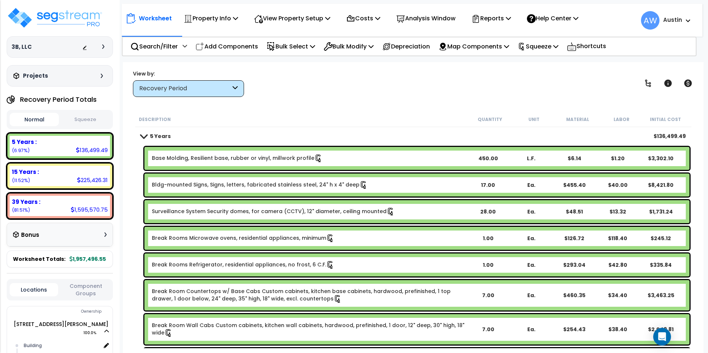
click at [85, 122] on button "Squeeze" at bounding box center [85, 119] width 49 height 13
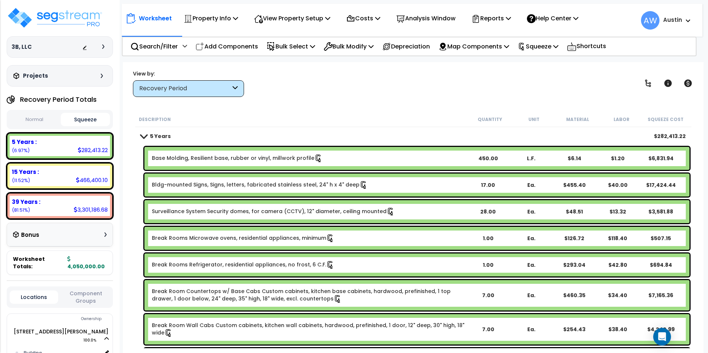
click at [30, 121] on button "Normal" at bounding box center [34, 119] width 49 height 13
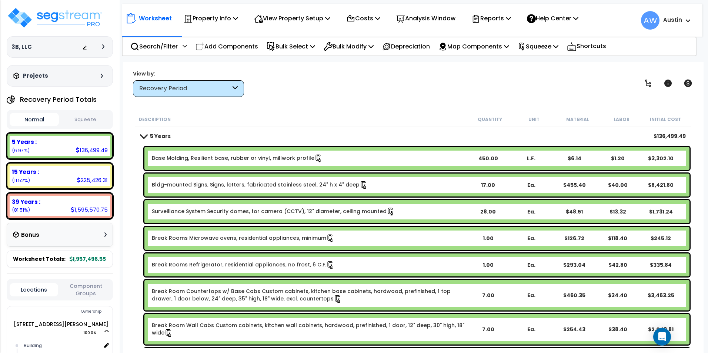
click at [83, 119] on button "Squeeze" at bounding box center [85, 119] width 49 height 13
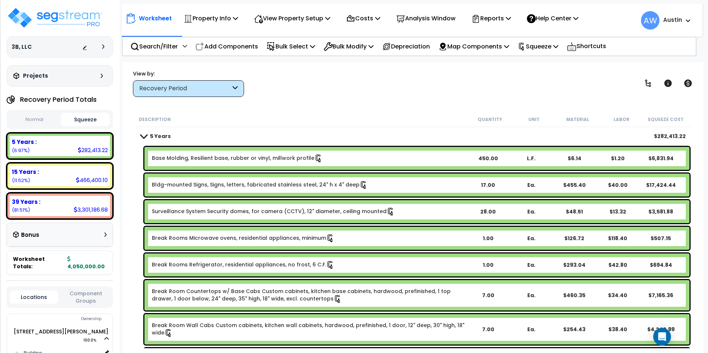
click at [40, 122] on button "Normal" at bounding box center [34, 119] width 49 height 13
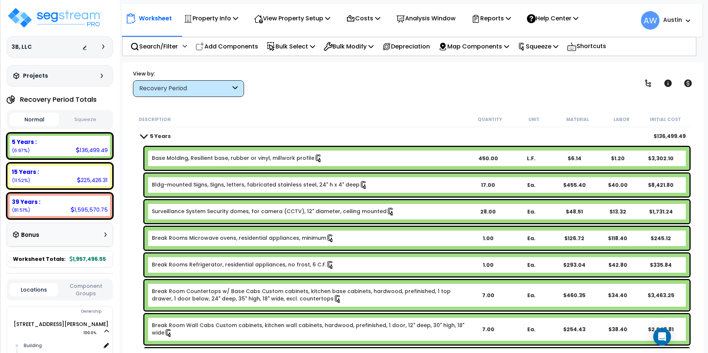
click at [86, 119] on button "Squeeze" at bounding box center [85, 119] width 49 height 13
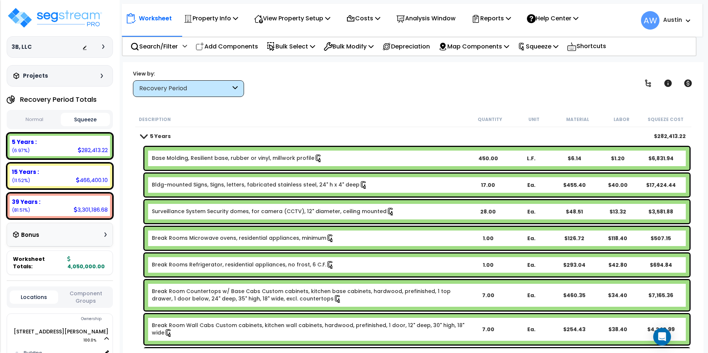
click at [38, 123] on button "Normal" at bounding box center [34, 119] width 49 height 13
